Goal: Task Accomplishment & Management: Manage account settings

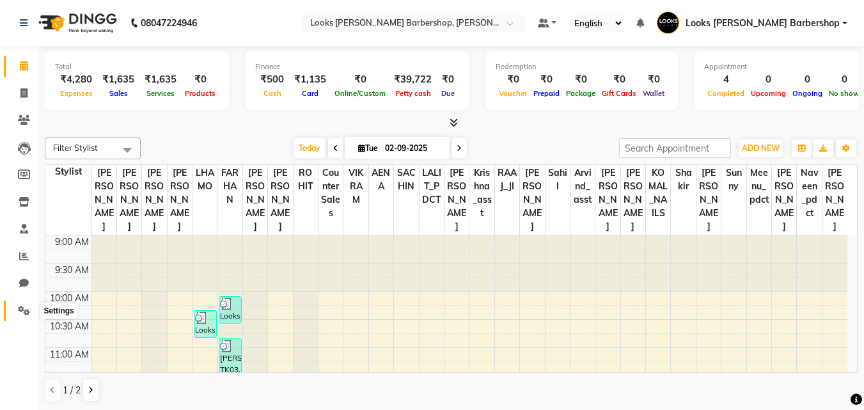
click at [29, 304] on span at bounding box center [24, 311] width 22 height 15
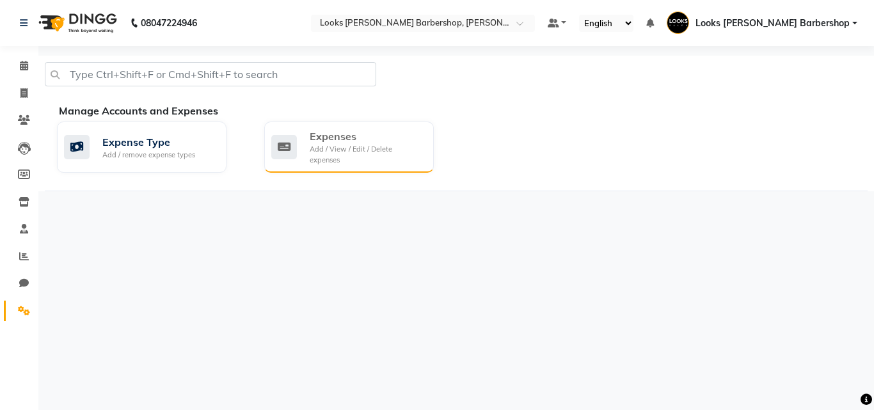
click at [366, 137] on div "Expenses" at bounding box center [367, 136] width 114 height 15
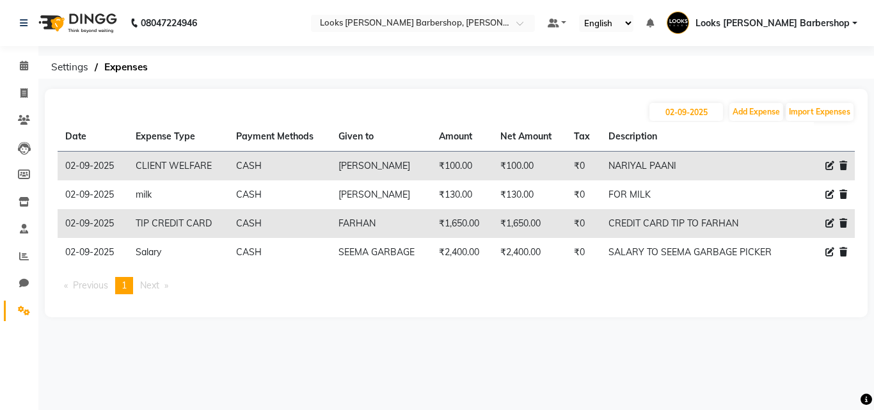
click at [827, 166] on icon at bounding box center [829, 165] width 9 height 9
select select "23749"
select select "1"
select select "3128"
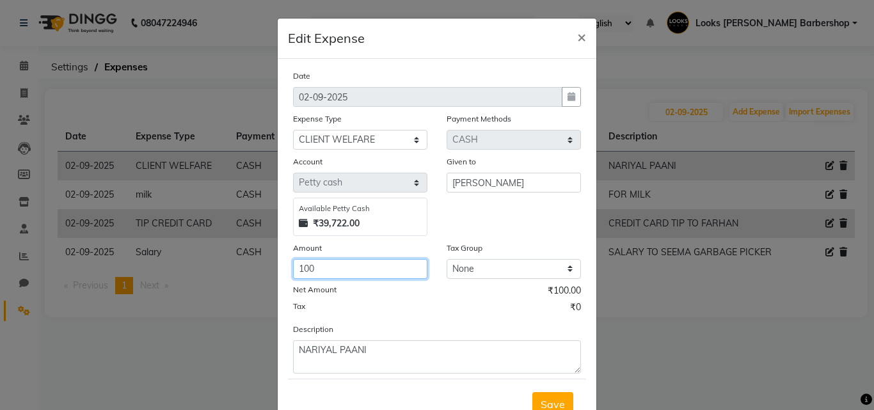
click at [345, 264] on input "100" at bounding box center [360, 269] width 134 height 20
type input "150"
click at [532, 403] on button "Save" at bounding box center [552, 404] width 41 height 24
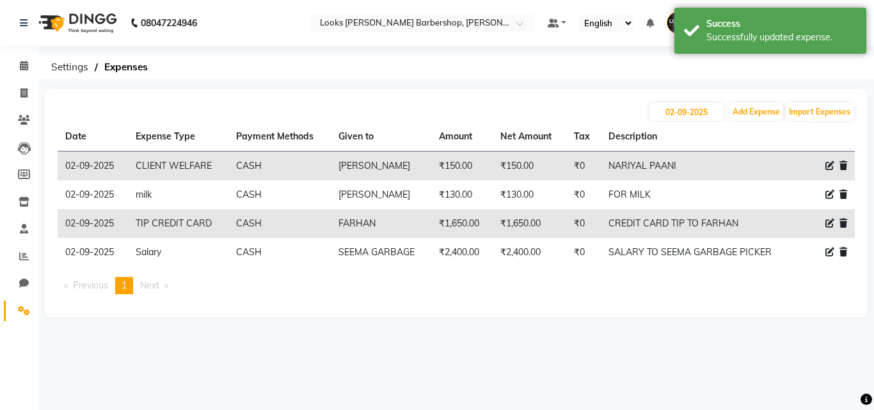
click at [35, 84] on li "Invoice" at bounding box center [19, 94] width 38 height 28
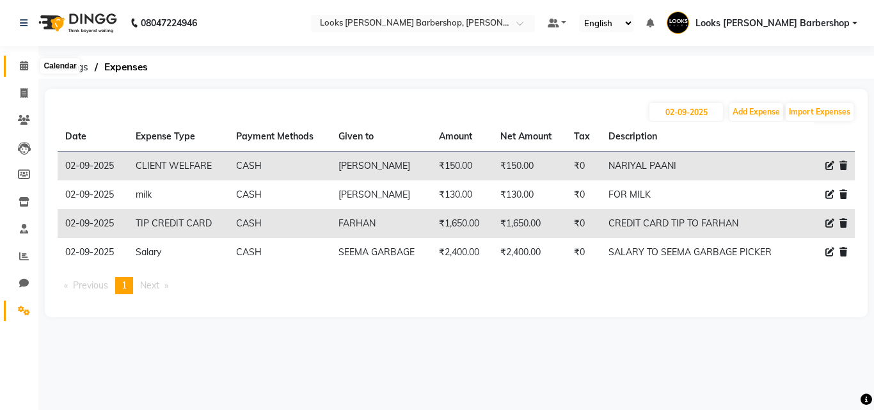
click at [23, 68] on icon at bounding box center [24, 66] width 8 height 10
